Goal: Transaction & Acquisition: Purchase product/service

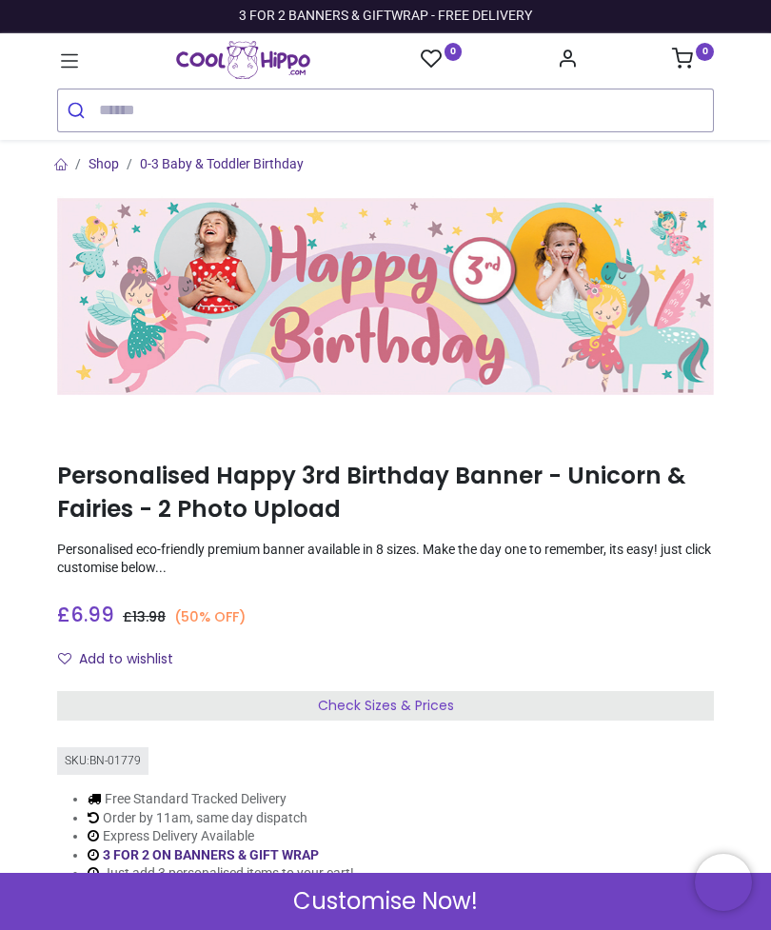
click at [396, 896] on span "Customise Now!" at bounding box center [385, 902] width 185 height 32
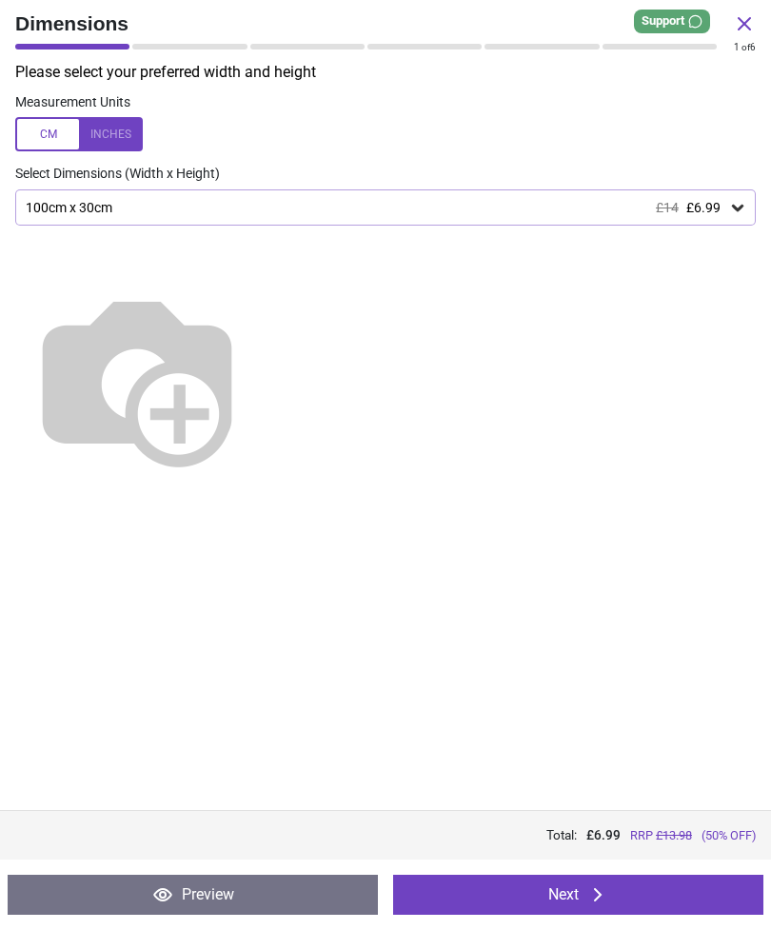
click at [733, 205] on icon at bounding box center [737, 208] width 11 height 7
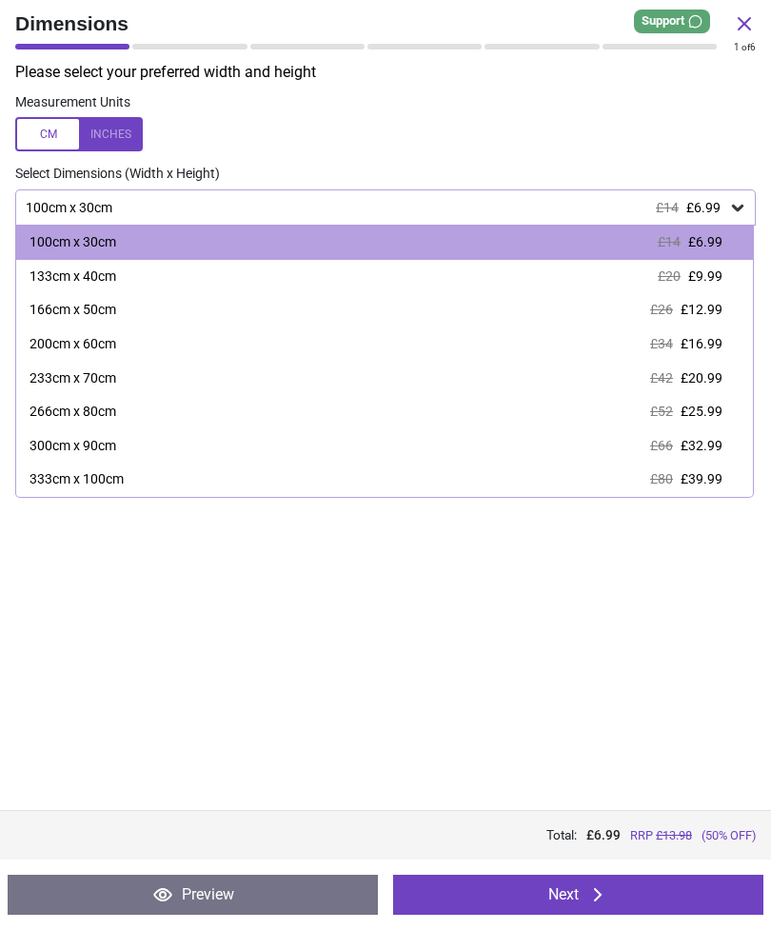
click at [730, 150] on label at bounding box center [385, 134] width 741 height 34
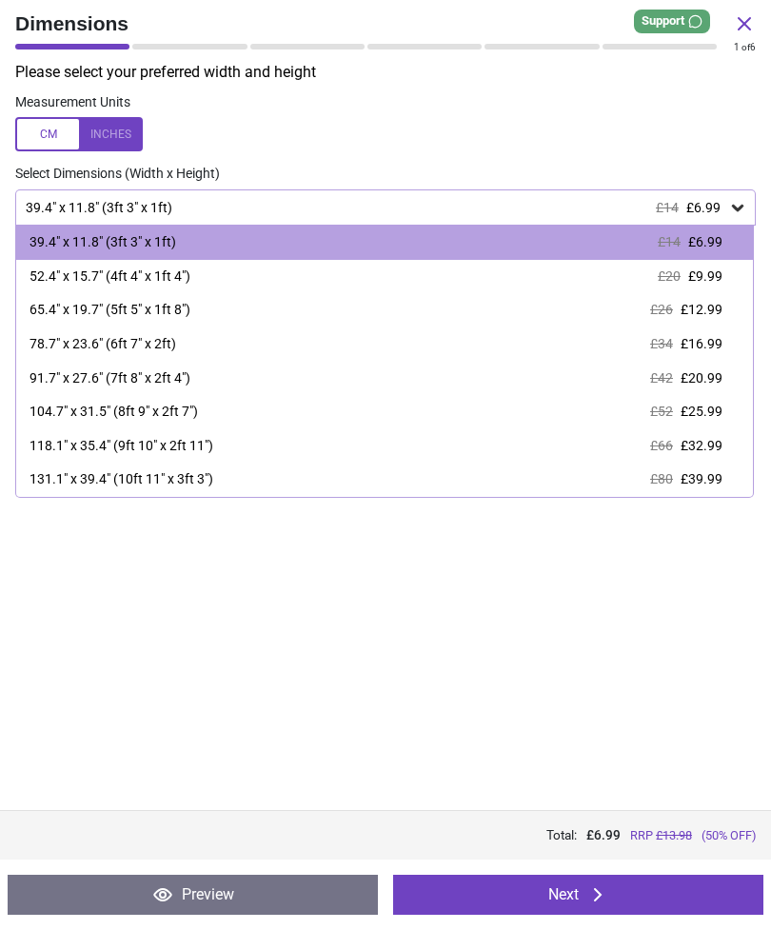
click at [694, 135] on label at bounding box center [385, 134] width 741 height 34
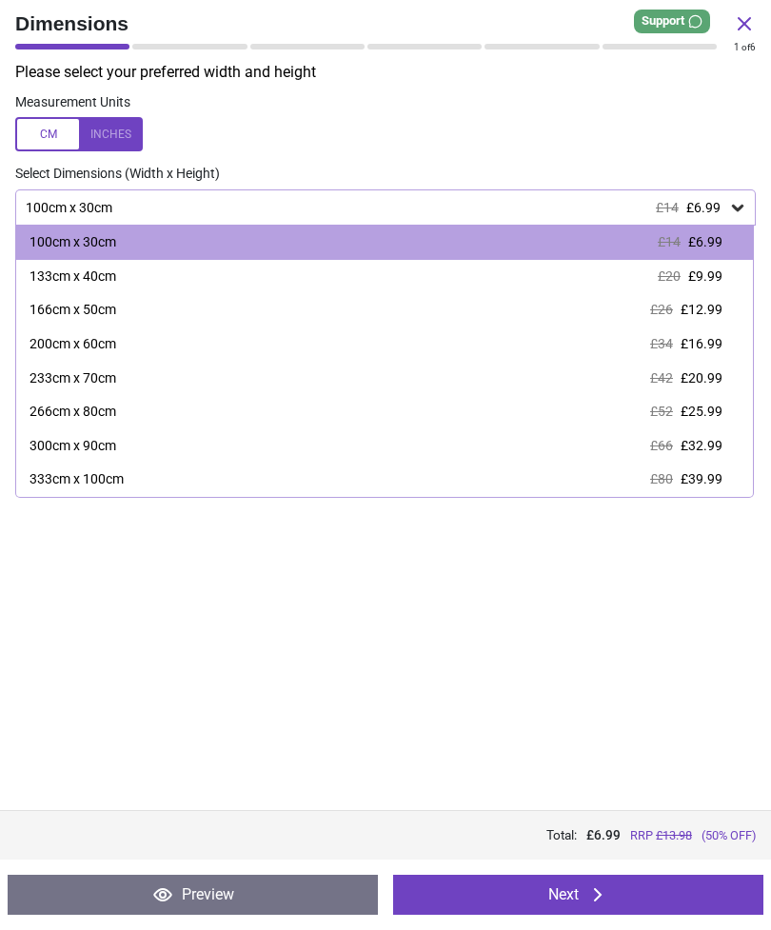
click at [607, 883] on button "Next" at bounding box center [578, 895] width 370 height 40
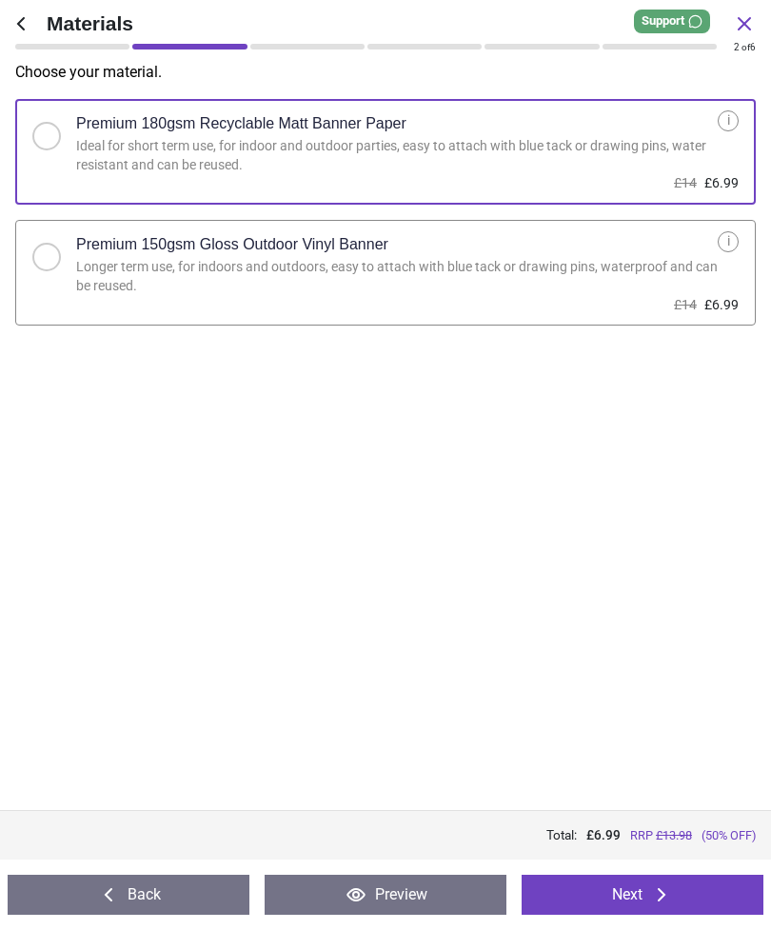
click at [703, 263] on div "Longer term use, for indoors and outdoors, easy to attach with blue tack or dra…" at bounding box center [397, 276] width 642 height 37
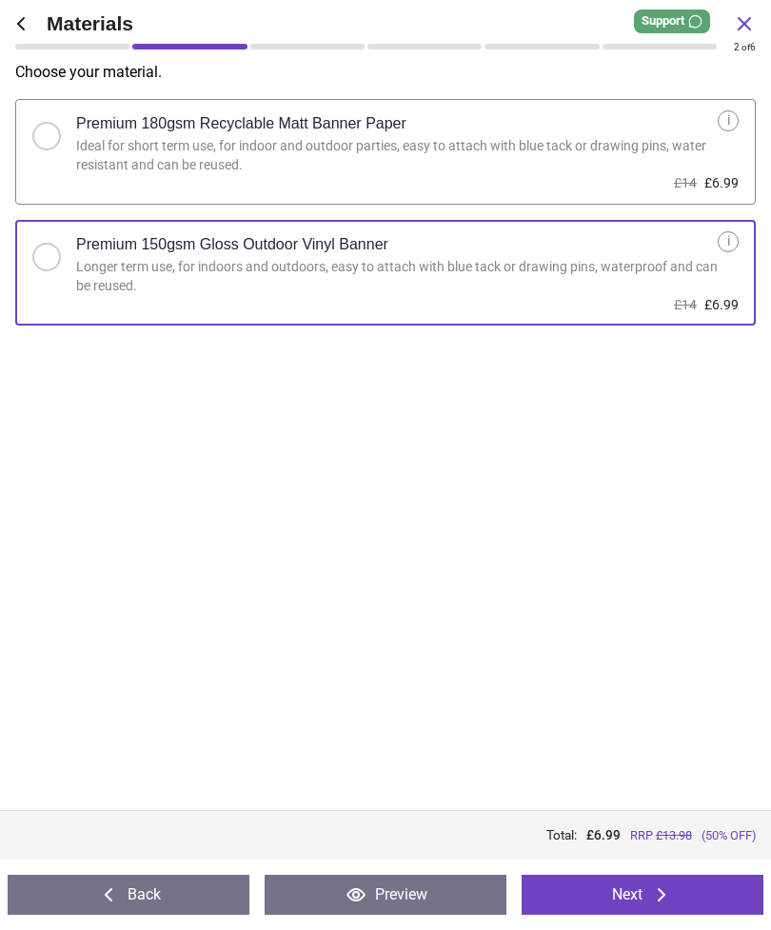
click at [716, 912] on button "Next" at bounding box center [643, 895] width 242 height 40
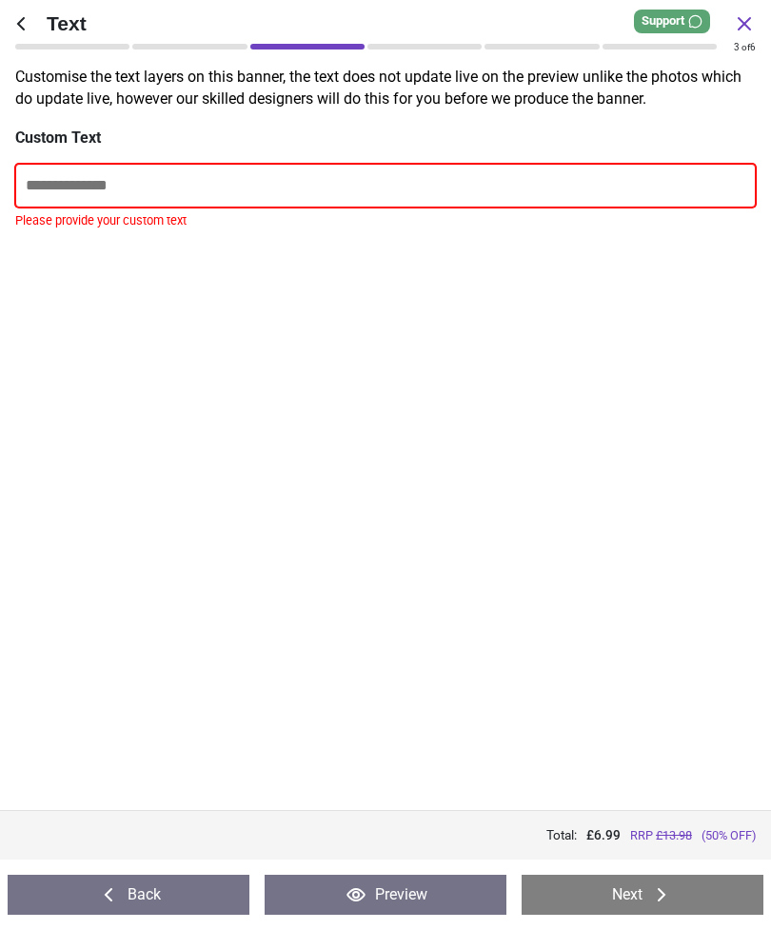
click at [585, 177] on input "text" at bounding box center [385, 186] width 741 height 44
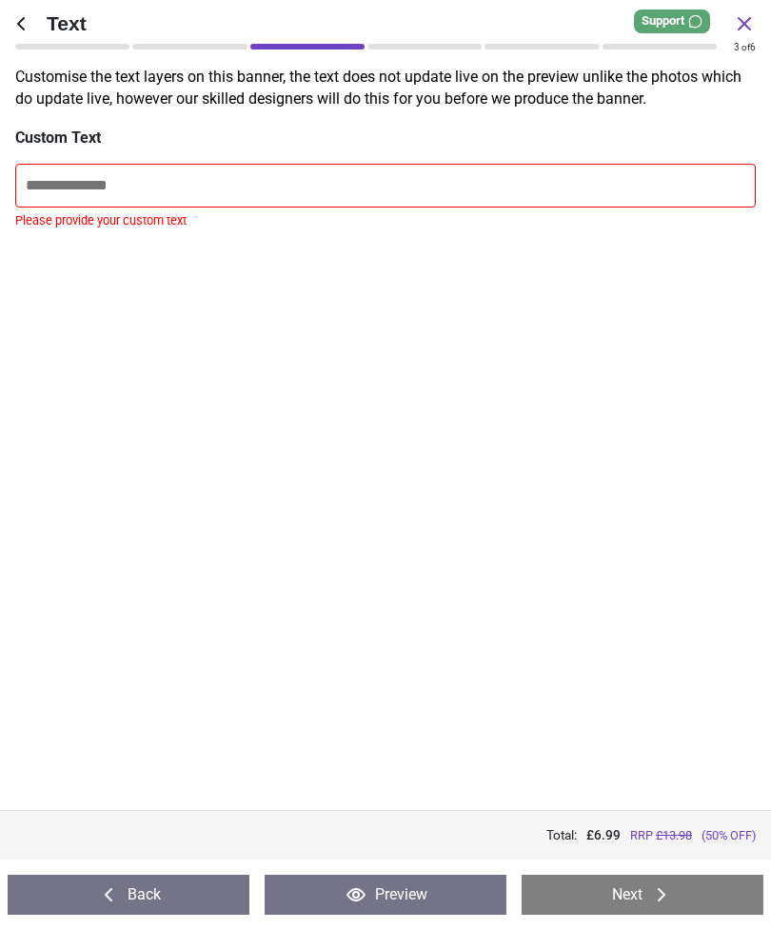
click at [743, 22] on icon at bounding box center [744, 23] width 11 height 11
